Goal: Task Accomplishment & Management: Manage account settings

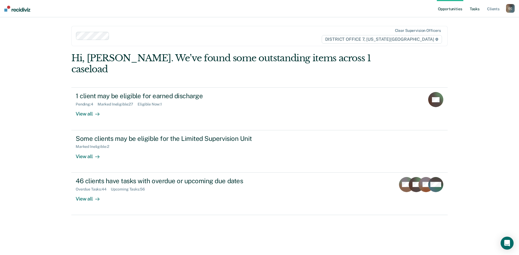
click at [470, 11] on link "Tasks" at bounding box center [474, 8] width 12 height 17
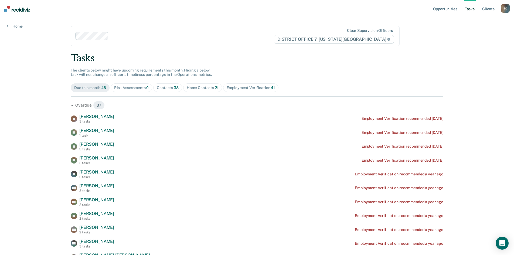
click at [201, 89] on div "Home Contacts 21" at bounding box center [203, 88] width 32 height 5
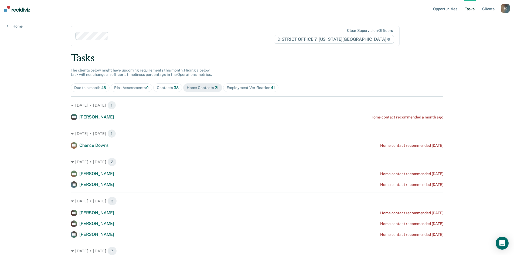
click at [166, 86] on div "Contacts 38" at bounding box center [168, 88] width 22 height 5
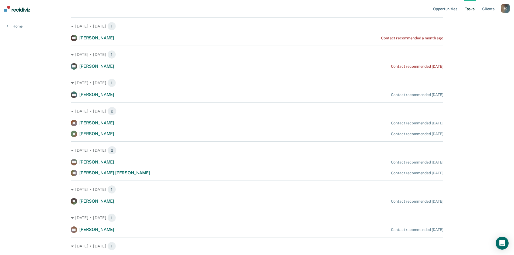
scroll to position [81, 0]
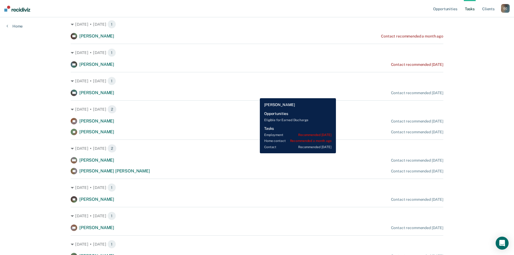
click at [256, 94] on div "AM [PERSON_NAME] Contact recommended [DATE]" at bounding box center [257, 93] width 373 height 6
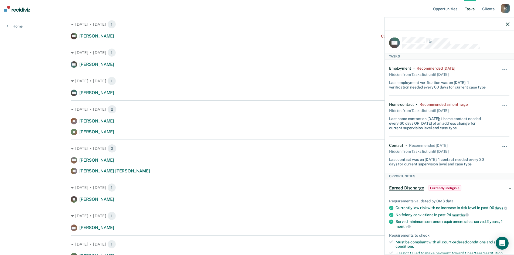
click at [501, 147] on button "button" at bounding box center [505, 149] width 9 height 9
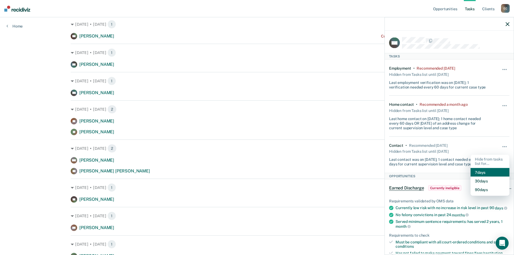
click at [492, 171] on button "7 days" at bounding box center [490, 172] width 39 height 9
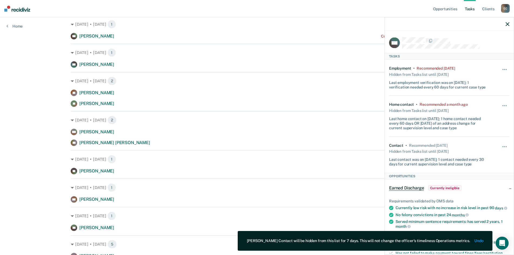
click at [508, 23] on icon "button" at bounding box center [508, 24] width 4 height 4
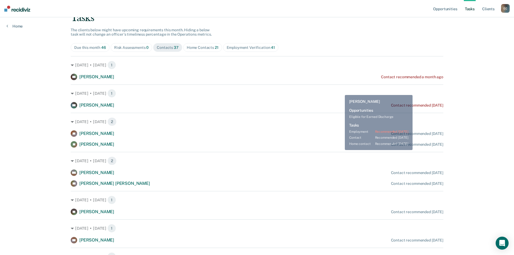
scroll to position [0, 0]
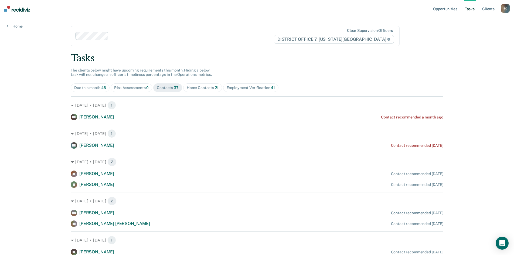
click at [197, 86] on div "Home Contacts 21" at bounding box center [203, 88] width 32 height 5
